Goal: Information Seeking & Learning: Learn about a topic

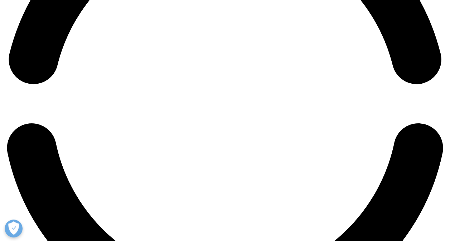
scroll to position [1015, 0]
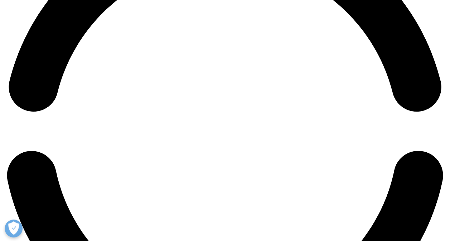
scroll to position [987, 0]
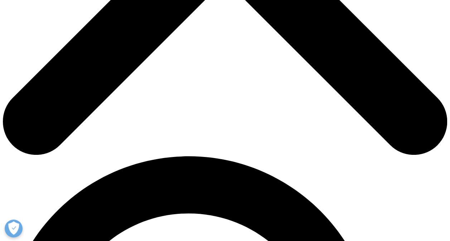
scroll to position [301, 0]
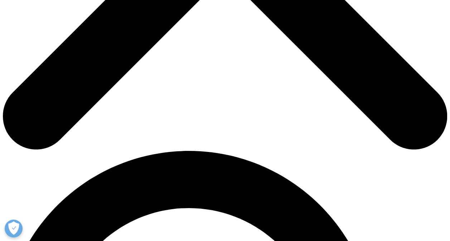
scroll to position [298, 0]
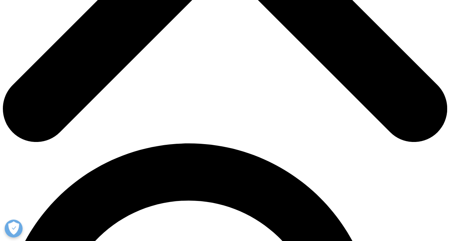
scroll to position [304, 0]
